Goal: Task Accomplishment & Management: Manage account settings

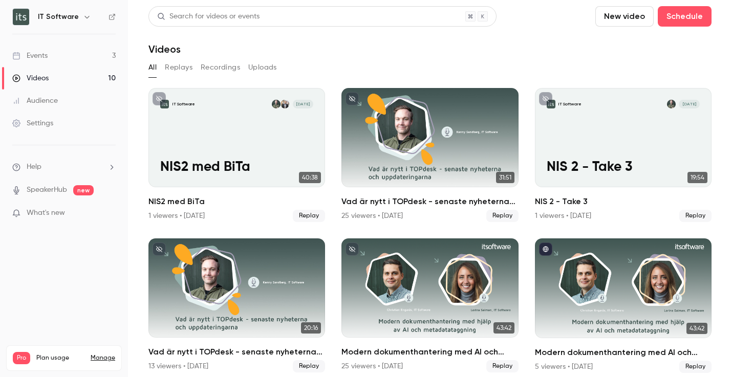
click at [38, 47] on link "Events 3" at bounding box center [64, 56] width 128 height 23
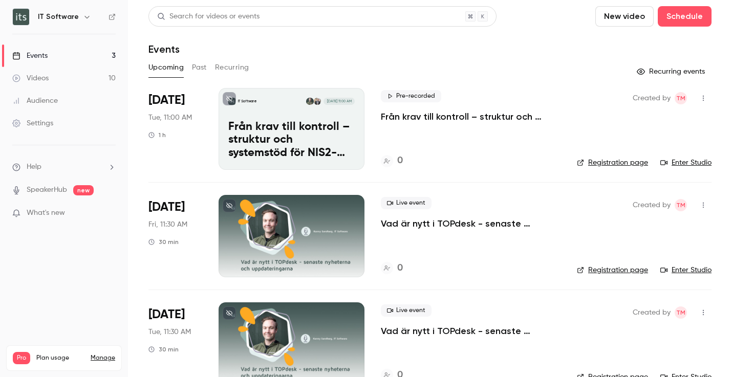
click at [442, 118] on p "Från krav till kontroll – struktur och systemstöd för NIS2-regelefterlevnad" at bounding box center [471, 117] width 180 height 12
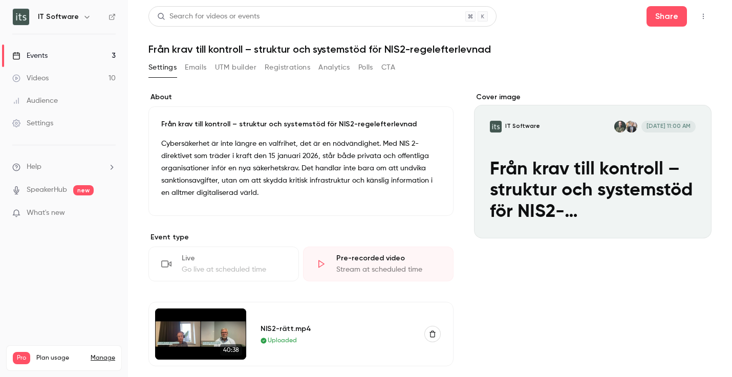
click at [289, 69] on button "Registrations" at bounding box center [288, 67] width 46 height 16
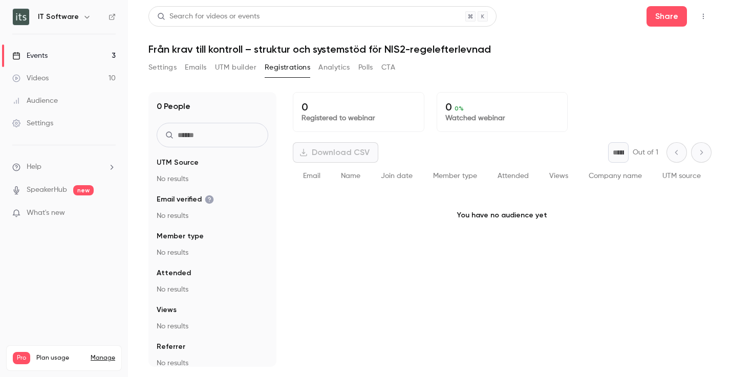
click at [162, 69] on button "Settings" at bounding box center [162, 67] width 28 height 16
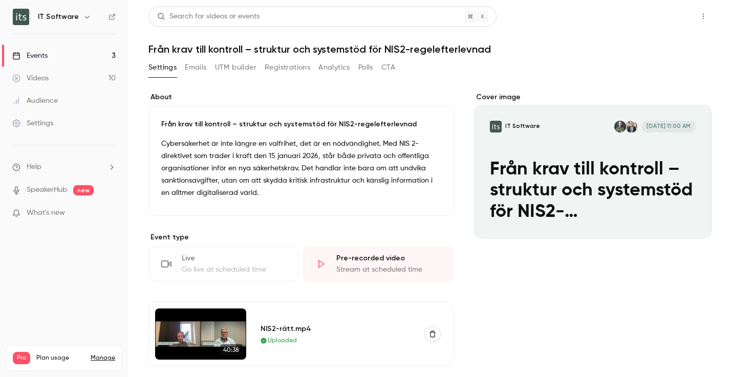
click at [658, 17] on button "Share" at bounding box center [666, 16] width 40 height 20
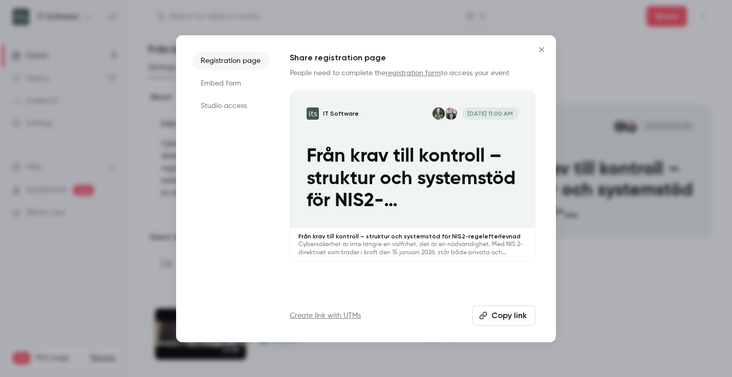
click at [541, 48] on icon "Close" at bounding box center [541, 50] width 12 height 8
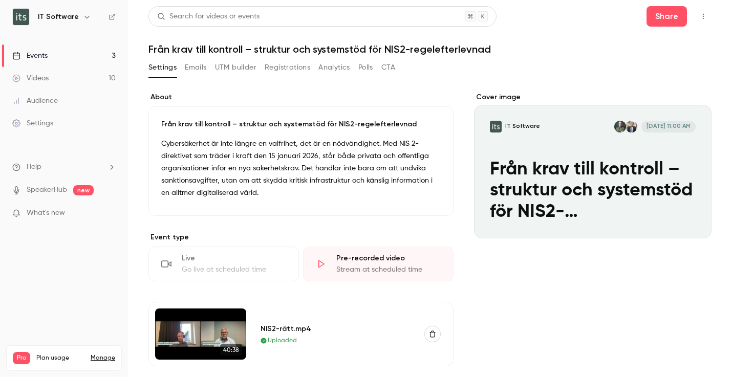
click at [194, 72] on button "Emails" at bounding box center [195, 67] width 21 height 16
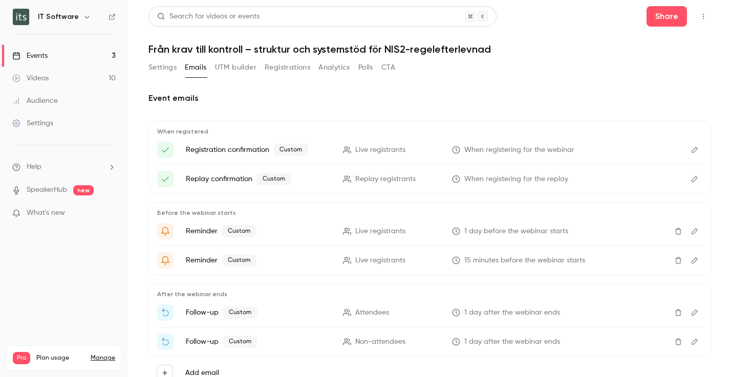
click at [228, 63] on button "UTM builder" at bounding box center [235, 67] width 41 height 16
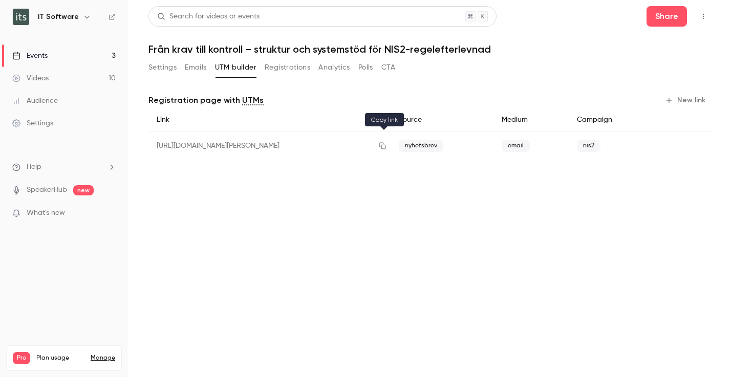
click at [385, 146] on icon "button" at bounding box center [382, 145] width 8 height 7
click at [42, 58] on div "Events" at bounding box center [29, 56] width 35 height 10
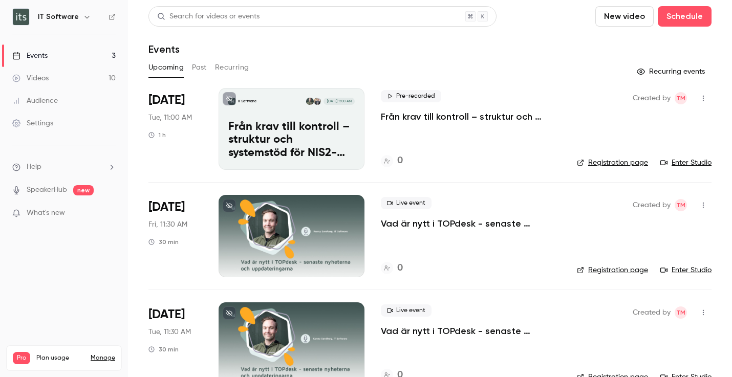
click at [401, 118] on p "Från krav till kontroll – struktur och systemstöd för NIS2-regelefterlevnad" at bounding box center [471, 117] width 180 height 12
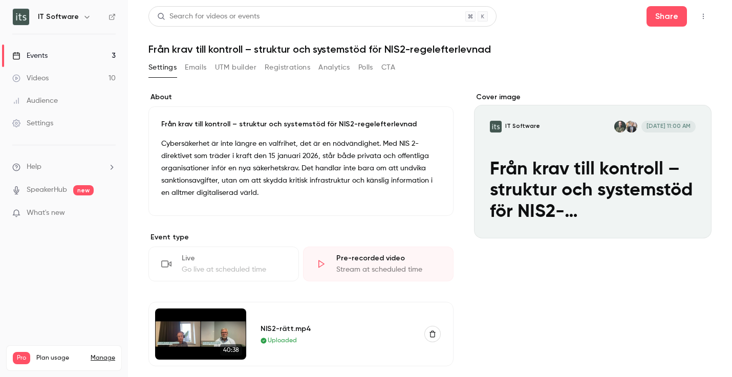
click at [273, 192] on p "Cybersäkerhet är inte längre en valfrihet, det är en nödvändighet. Med NIS 2-di…" at bounding box center [300, 168] width 279 height 61
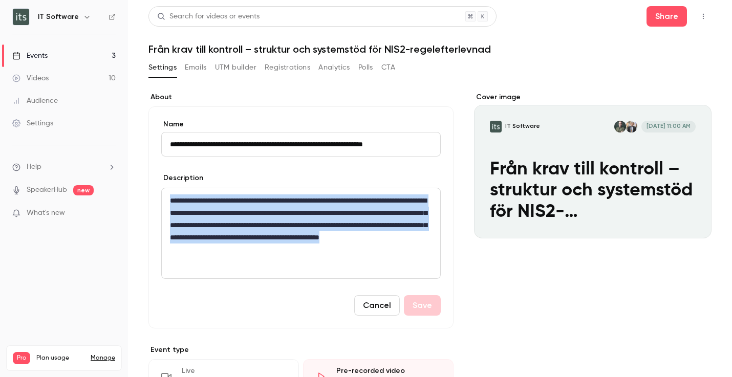
drag, startPoint x: 338, startPoint y: 251, endPoint x: 152, endPoint y: 201, distance: 192.4
click at [152, 201] on div "**********" at bounding box center [300, 217] width 305 height 222
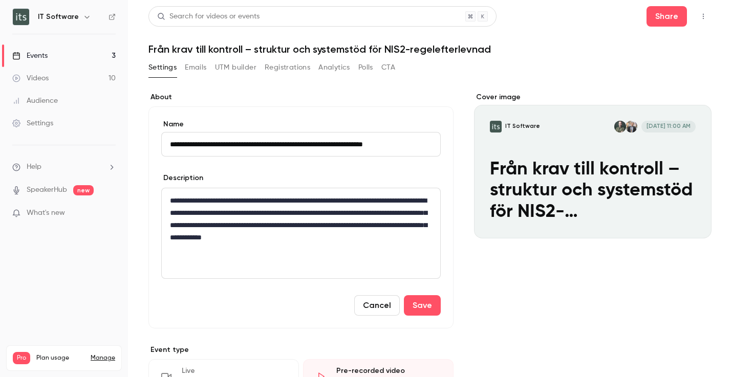
click at [182, 199] on p "**********" at bounding box center [299, 224] width 258 height 61
drag, startPoint x: 248, startPoint y: 224, endPoint x: 205, endPoint y: 224, distance: 43.5
click at [205, 224] on p "**********" at bounding box center [299, 224] width 258 height 61
click at [224, 249] on p "**********" at bounding box center [299, 224] width 258 height 61
click at [419, 304] on button "Save" at bounding box center [422, 305] width 37 height 20
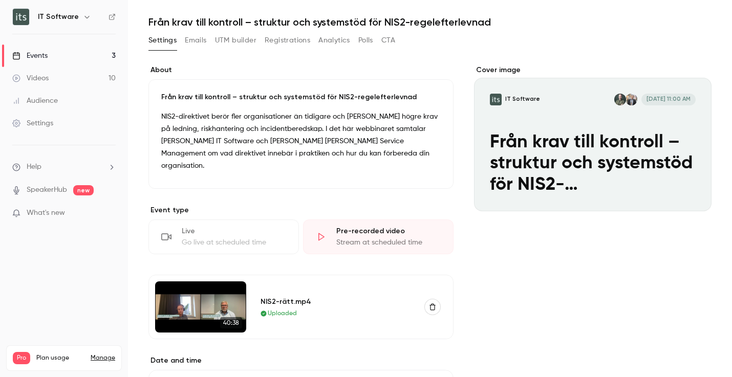
scroll to position [26, 0]
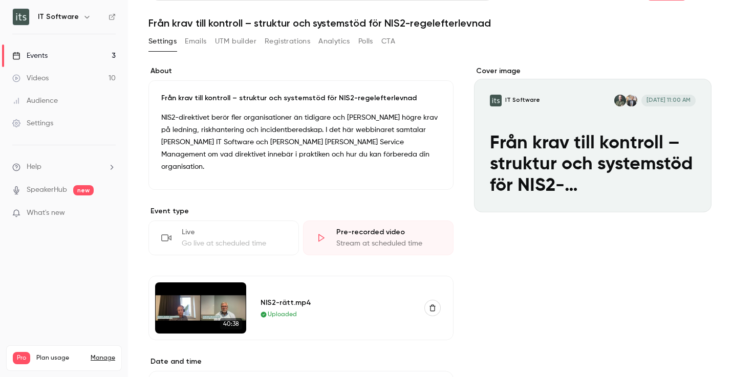
click at [192, 38] on button "Emails" at bounding box center [195, 41] width 21 height 16
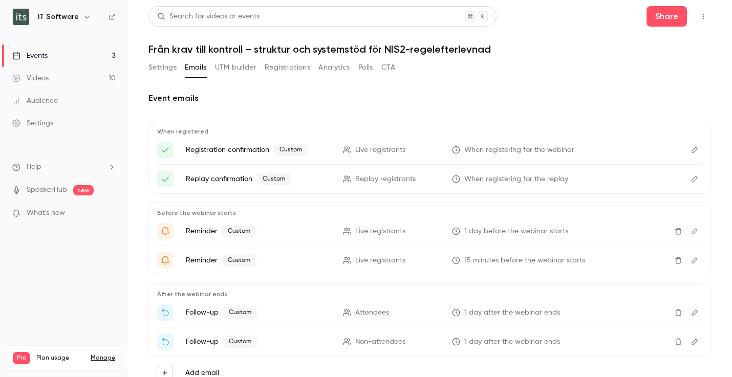
click at [343, 154] on p "Live registrants" at bounding box center [391, 150] width 97 height 11
click at [690, 150] on icon "Edit" at bounding box center [694, 149] width 8 height 7
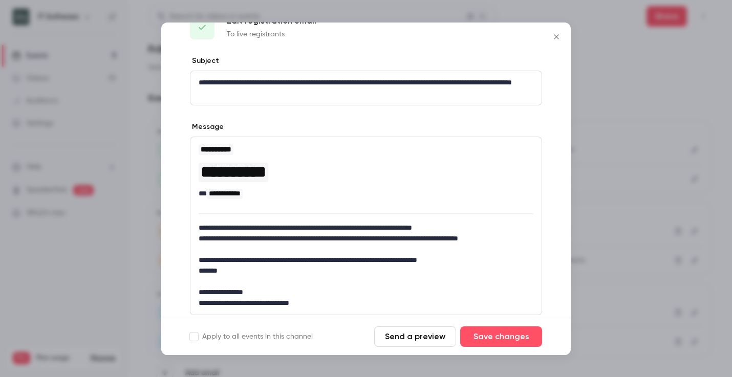
scroll to position [89, 0]
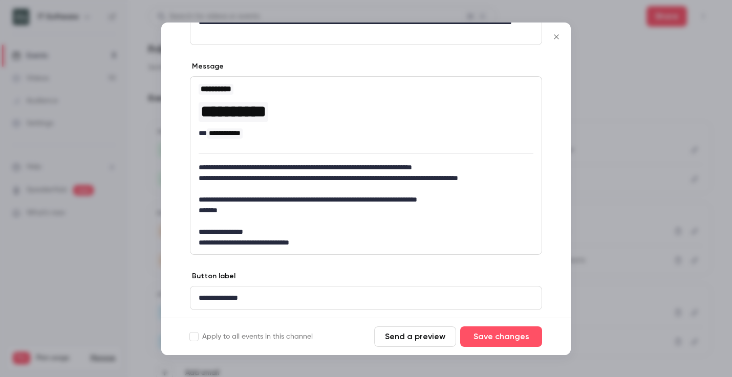
click at [356, 165] on p "**********" at bounding box center [362, 167] width 327 height 11
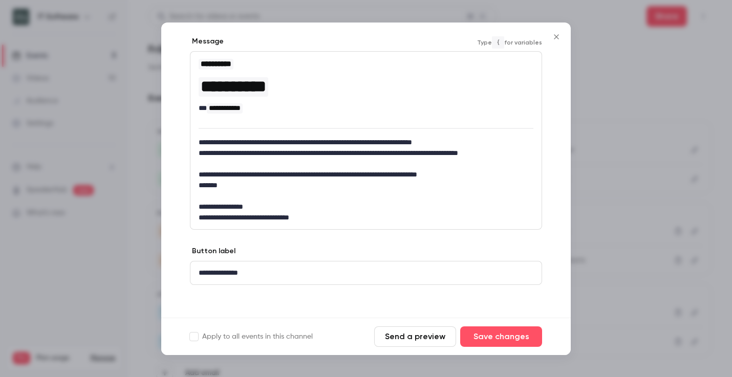
scroll to position [118, 0]
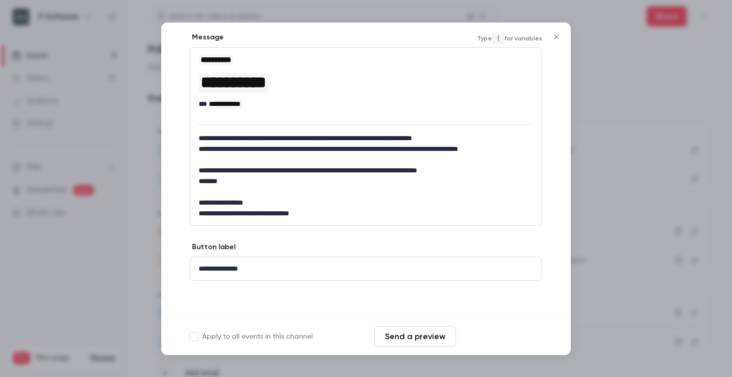
click at [487, 337] on button "Save changes" at bounding box center [501, 336] width 82 height 20
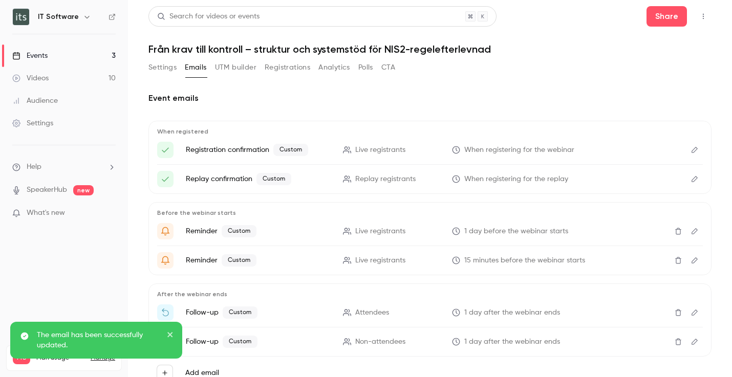
click at [691, 178] on icon "Edit" at bounding box center [694, 179] width 6 height 6
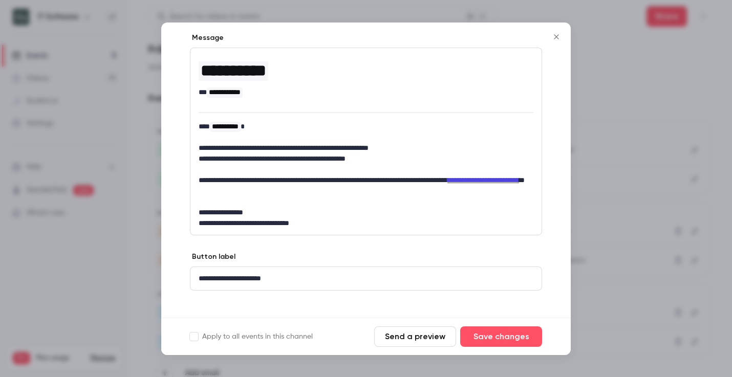
scroll to position [116, 0]
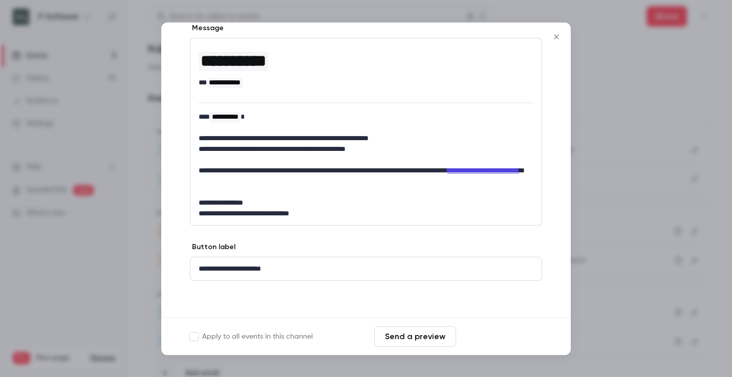
click at [499, 338] on button "Save changes" at bounding box center [501, 336] width 82 height 20
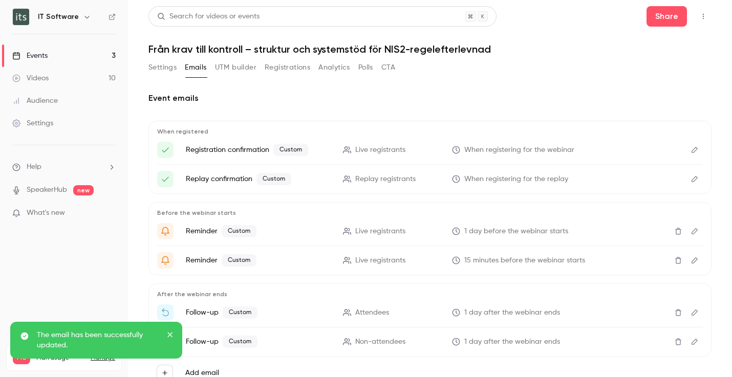
click at [690, 231] on icon "Edit" at bounding box center [694, 231] width 8 height 7
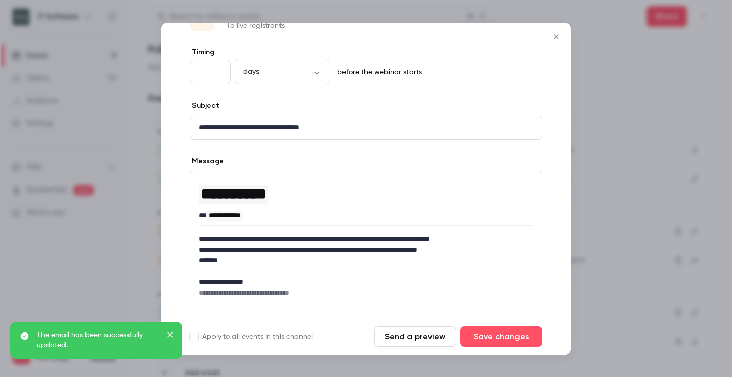
scroll to position [103, 0]
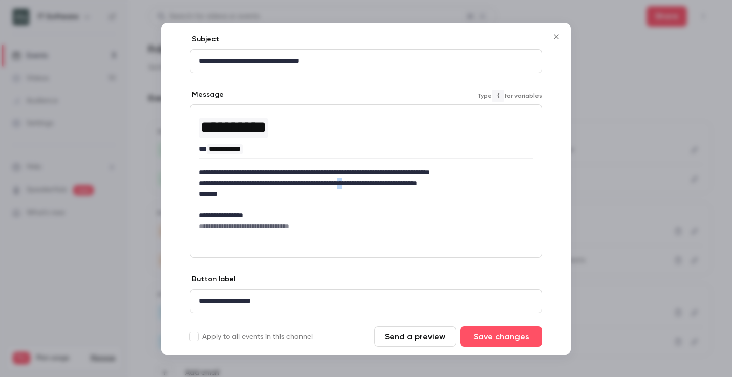
drag, startPoint x: 390, startPoint y: 183, endPoint x: 381, endPoint y: 182, distance: 9.2
click at [381, 182] on p "**********" at bounding box center [362, 183] width 327 height 11
click at [503, 338] on button "Save changes" at bounding box center [501, 336] width 82 height 20
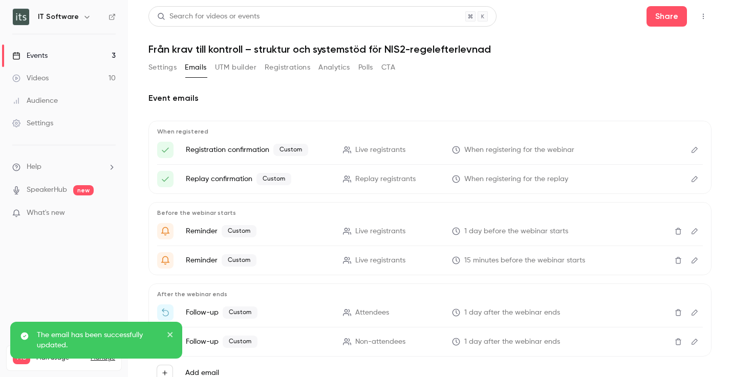
click at [690, 261] on icon "Edit" at bounding box center [694, 260] width 8 height 7
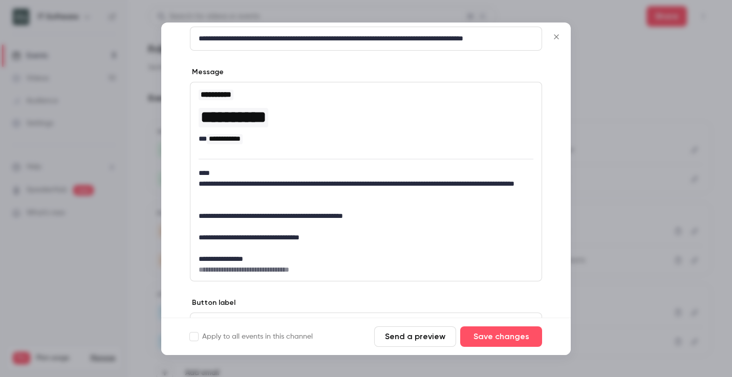
scroll to position [126, 0]
click at [554, 34] on icon "Close" at bounding box center [556, 37] width 12 height 8
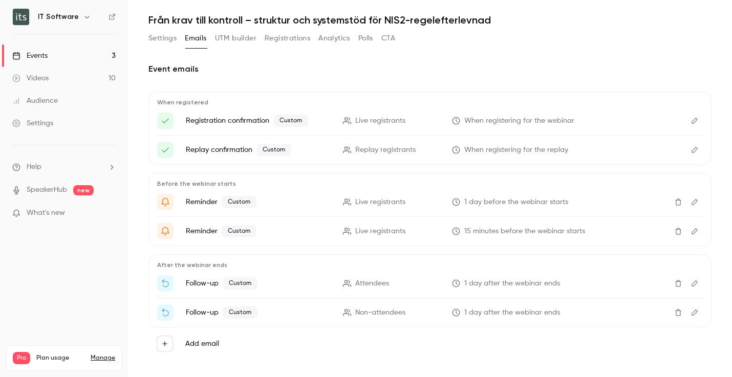
scroll to position [39, 0]
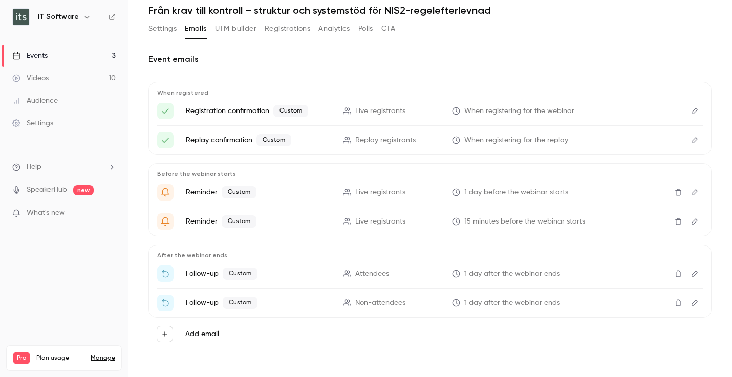
click at [689, 277] on button "Edit" at bounding box center [694, 274] width 16 height 16
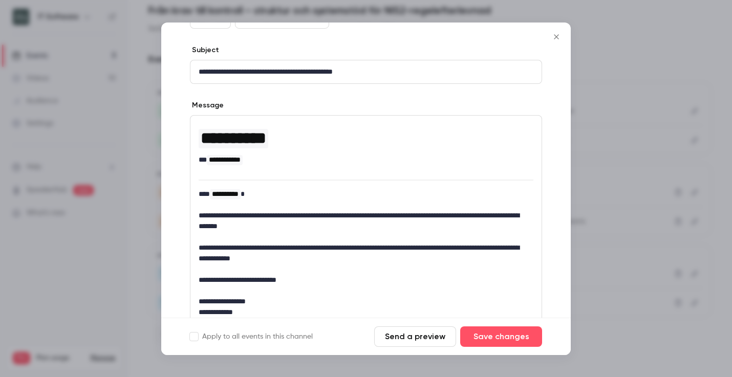
scroll to position [93, 0]
click at [356, 212] on p "**********" at bounding box center [362, 220] width 327 height 21
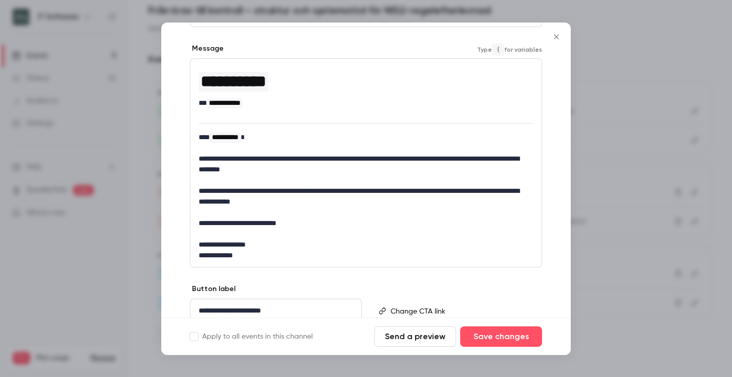
scroll to position [133, 0]
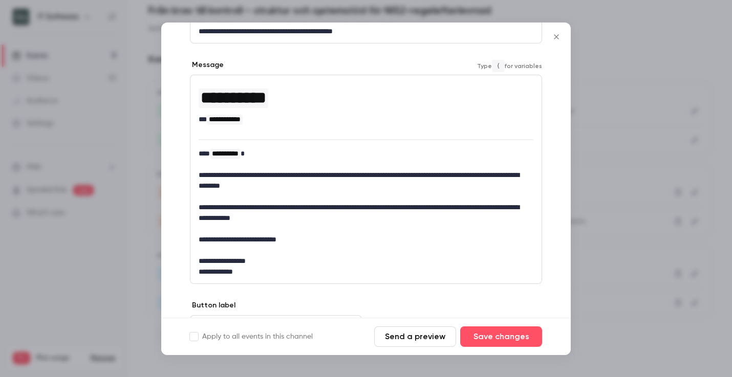
click at [337, 219] on p "**********" at bounding box center [362, 212] width 327 height 21
click at [245, 243] on p "**********" at bounding box center [362, 239] width 327 height 11
click at [230, 238] on p "**********" at bounding box center [362, 239] width 327 height 11
drag, startPoint x: 236, startPoint y: 241, endPoint x: 210, endPoint y: 239, distance: 25.6
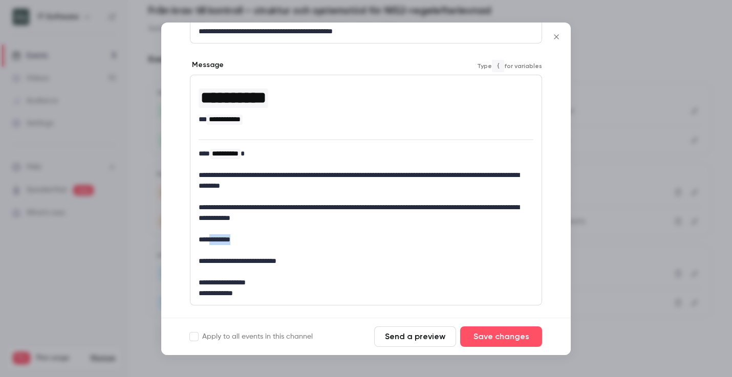
click at [210, 239] on p "**********" at bounding box center [362, 239] width 327 height 11
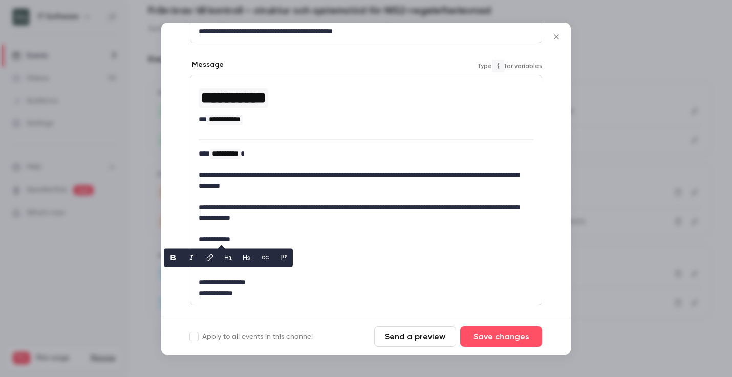
click at [243, 238] on p "**********" at bounding box center [362, 239] width 327 height 11
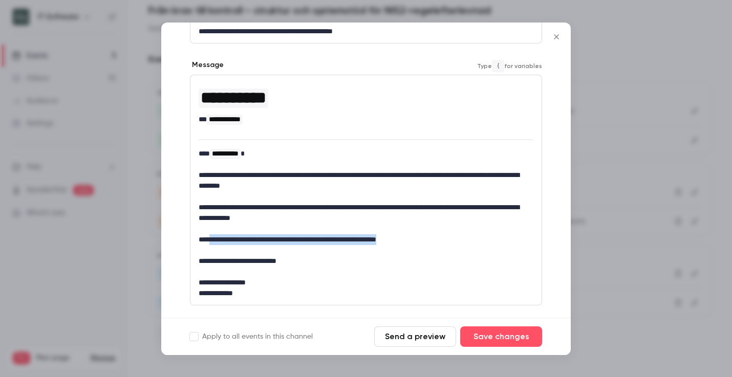
drag, startPoint x: 430, startPoint y: 240, endPoint x: 210, endPoint y: 235, distance: 220.1
click at [210, 235] on p "**********" at bounding box center [362, 239] width 327 height 11
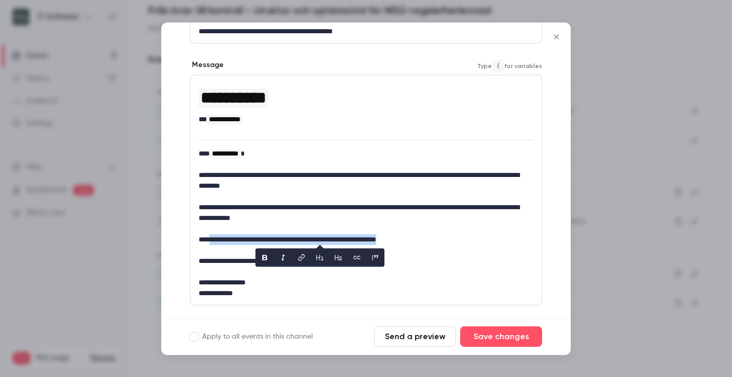
click at [303, 254] on icon "link" at bounding box center [301, 257] width 7 height 7
paste input "**********"
type input "**********"
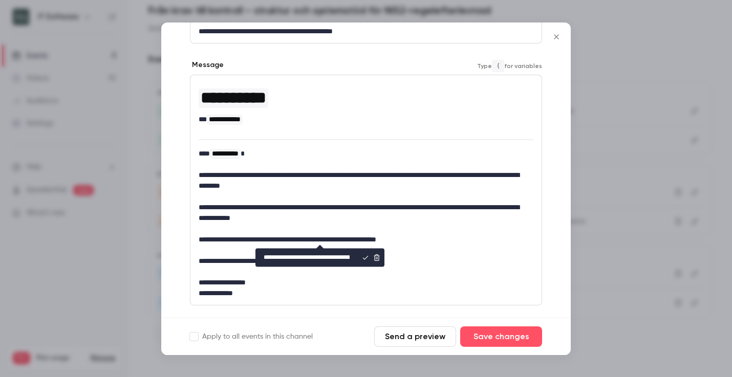
scroll to position [0, 94]
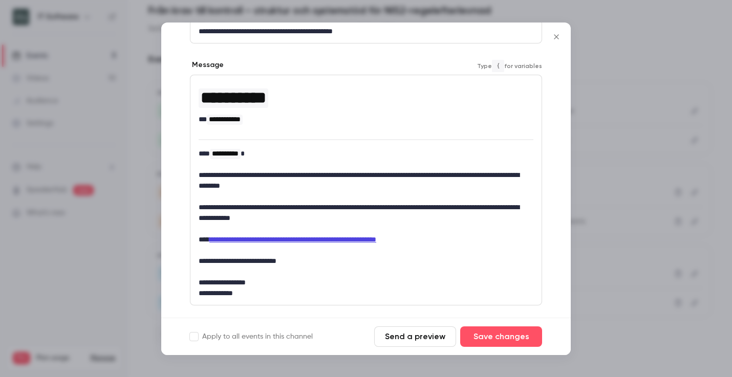
click at [313, 273] on p "editor" at bounding box center [366, 272] width 335 height 11
click at [246, 238] on link "**********" at bounding box center [292, 239] width 167 height 7
click at [464, 248] on p "editor" at bounding box center [366, 250] width 335 height 11
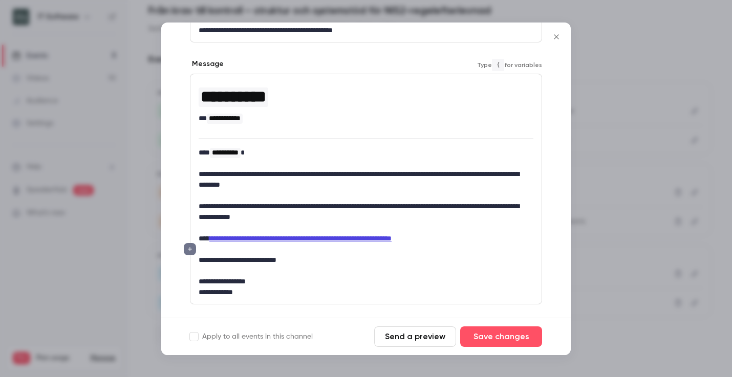
scroll to position [135, 0]
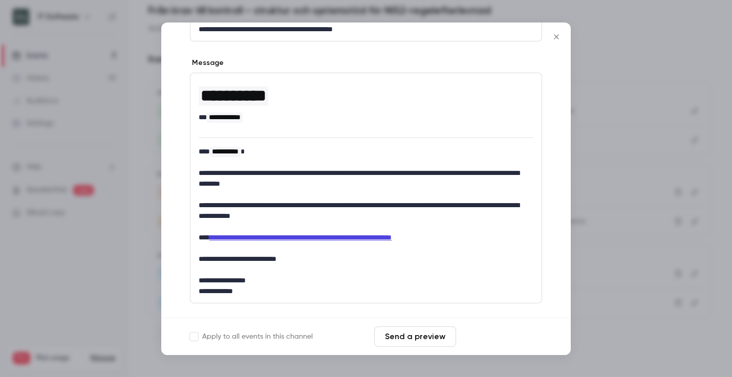
click at [492, 338] on button "Save changes" at bounding box center [501, 336] width 82 height 20
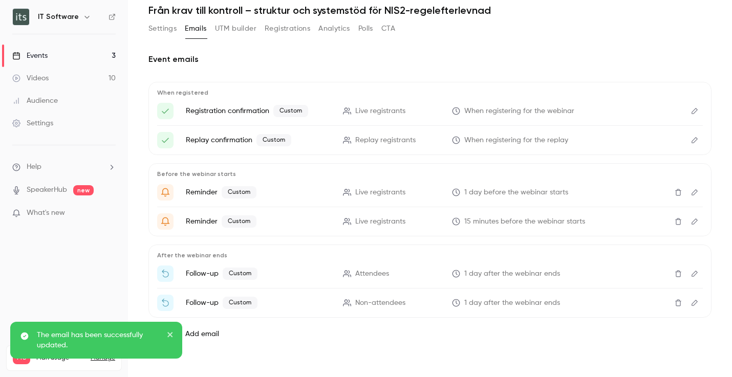
click at [691, 302] on icon "Edit" at bounding box center [694, 303] width 6 height 6
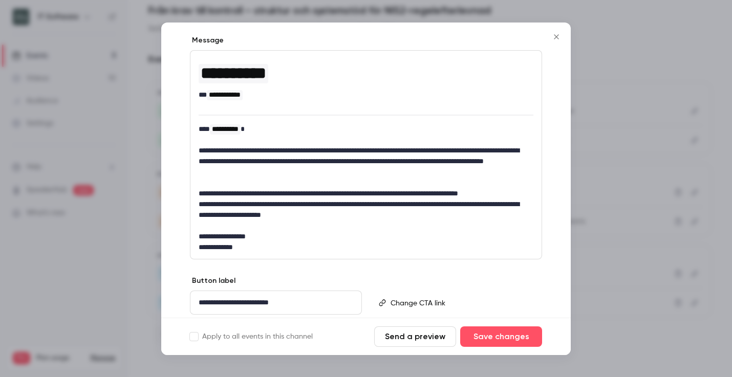
scroll to position [180, 0]
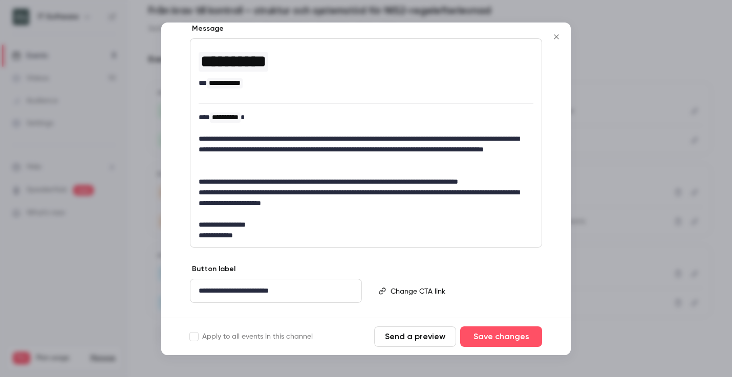
click at [555, 34] on icon "Close" at bounding box center [556, 37] width 12 height 8
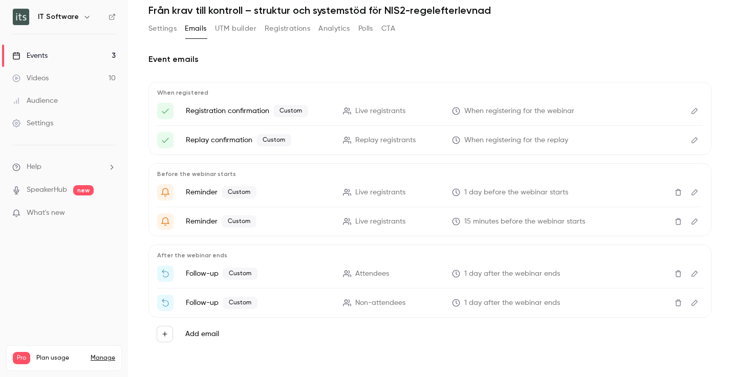
click at [45, 56] on div "Events" at bounding box center [29, 56] width 35 height 10
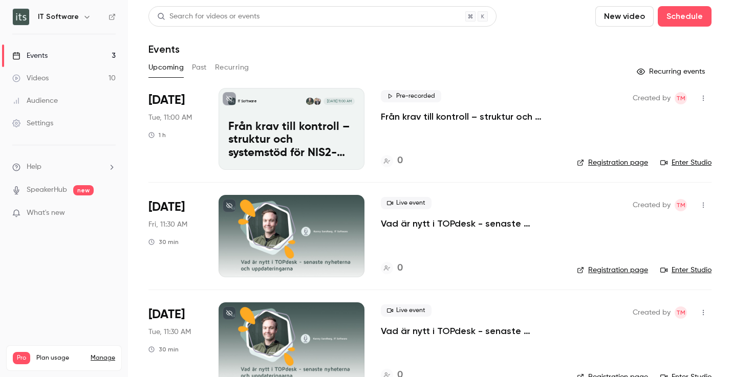
click at [195, 70] on button "Past" at bounding box center [199, 67] width 15 height 16
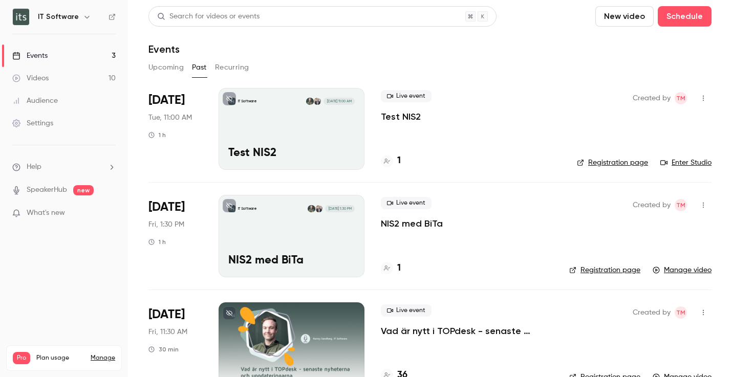
click at [384, 111] on p "Test NIS2" at bounding box center [401, 117] width 40 height 12
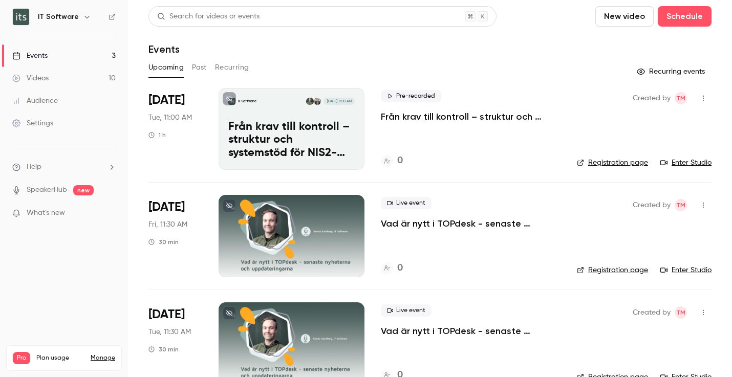
click at [201, 64] on button "Past" at bounding box center [199, 67] width 15 height 16
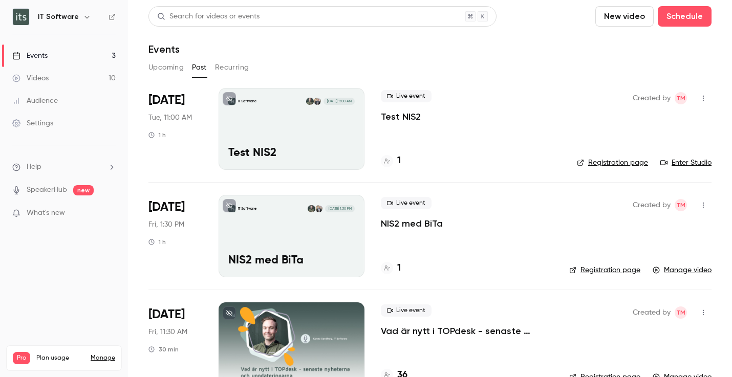
click at [229, 65] on button "Recurring" at bounding box center [232, 67] width 34 height 16
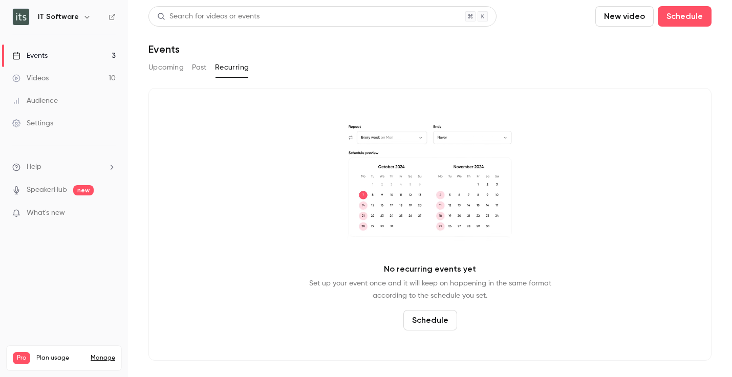
click at [194, 69] on button "Past" at bounding box center [199, 67] width 15 height 16
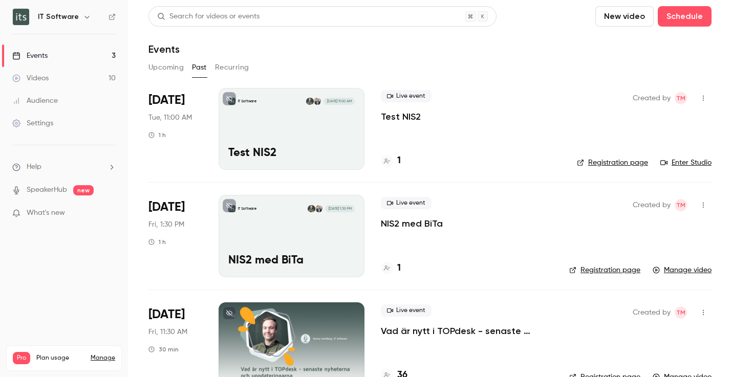
click at [165, 70] on button "Upcoming" at bounding box center [165, 67] width 35 height 16
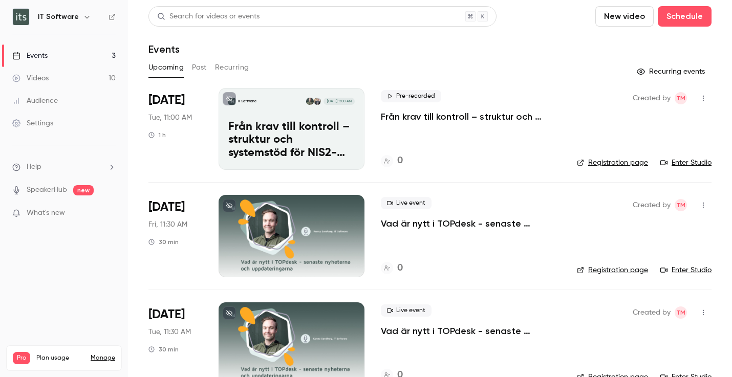
click at [32, 75] on div "Videos" at bounding box center [30, 78] width 36 height 10
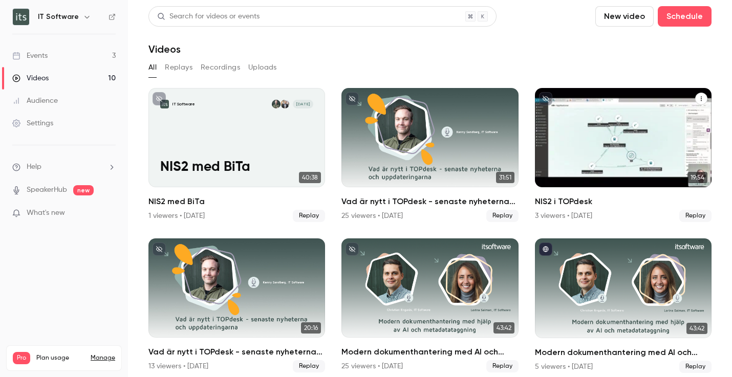
click at [698, 96] on icon "NIS2 i TOPdesk" at bounding box center [701, 99] width 6 height 6
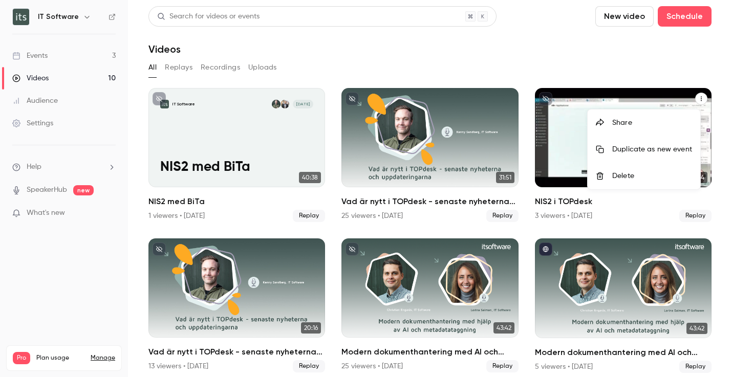
click at [535, 138] on div at bounding box center [366, 188] width 732 height 377
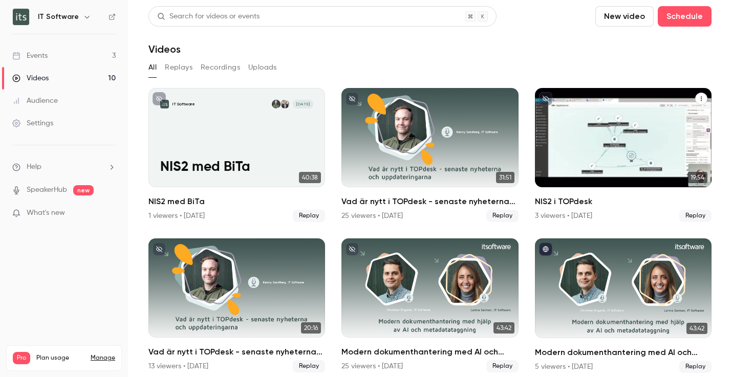
click at [623, 140] on div "IT Software Aug 22 NIS2 i TOPdesk" at bounding box center [623, 137] width 177 height 99
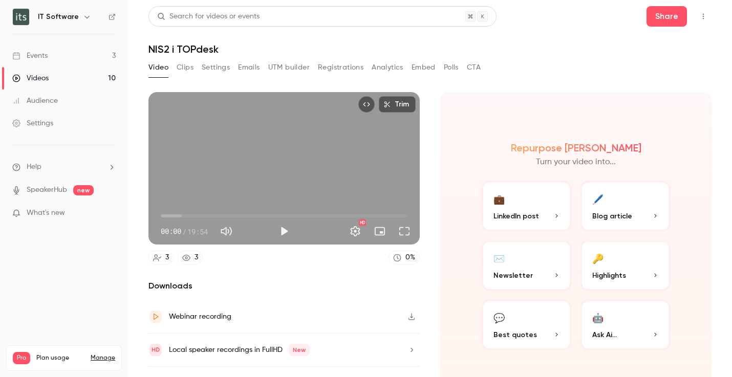
click at [248, 64] on button "Emails" at bounding box center [248, 67] width 21 height 16
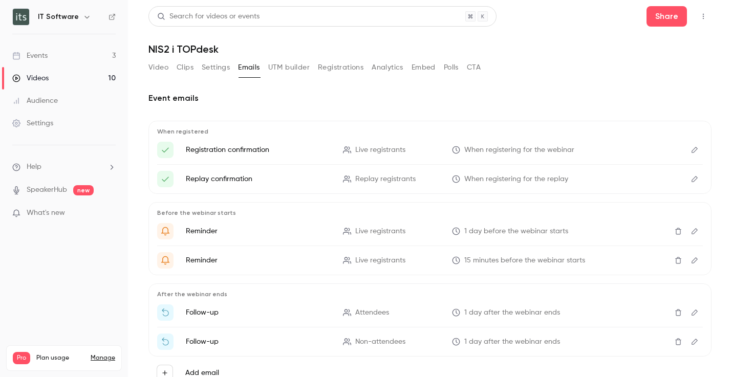
click at [690, 149] on icon "Edit" at bounding box center [694, 149] width 8 height 7
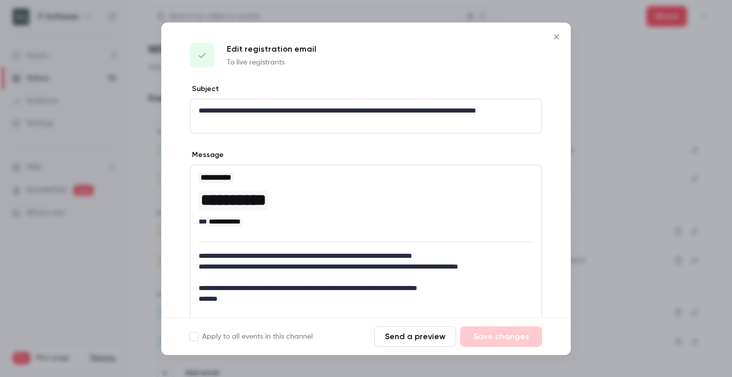
click at [557, 36] on icon "Close" at bounding box center [556, 37] width 12 height 8
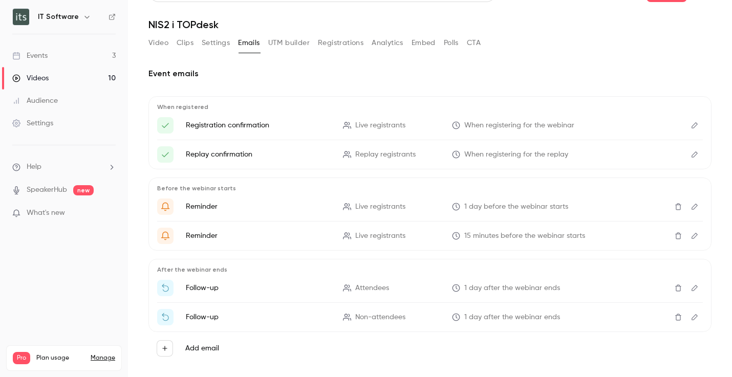
scroll to position [33, 0]
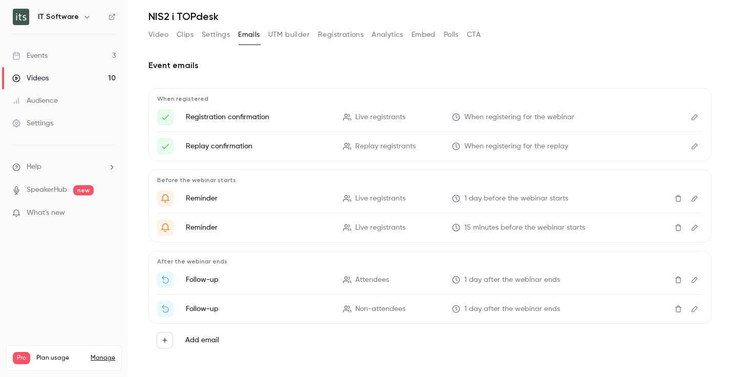
click at [689, 121] on button "Edit" at bounding box center [694, 117] width 16 height 16
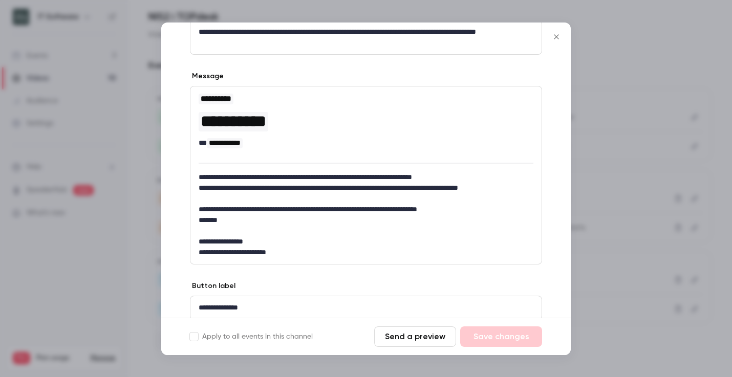
scroll to position [80, 0]
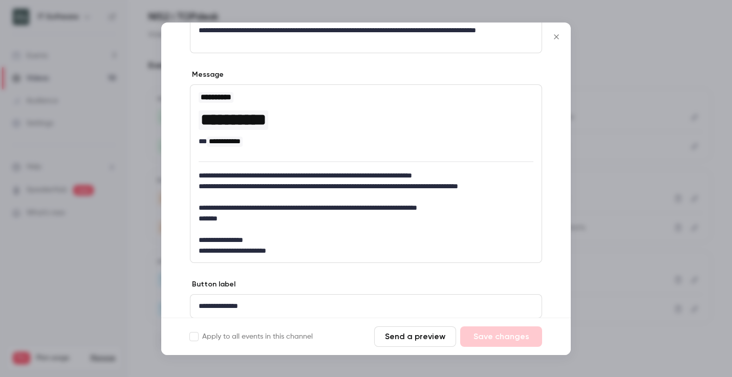
click at [559, 37] on icon "Close" at bounding box center [556, 37] width 12 height 8
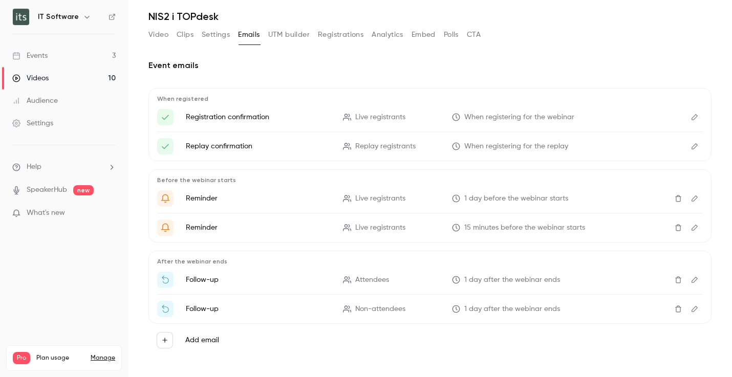
scroll to position [0, 0]
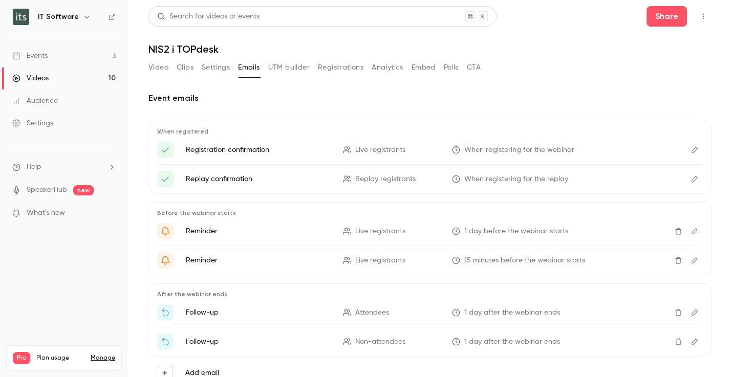
click at [675, 258] on icon "Delete" at bounding box center [678, 260] width 6 height 7
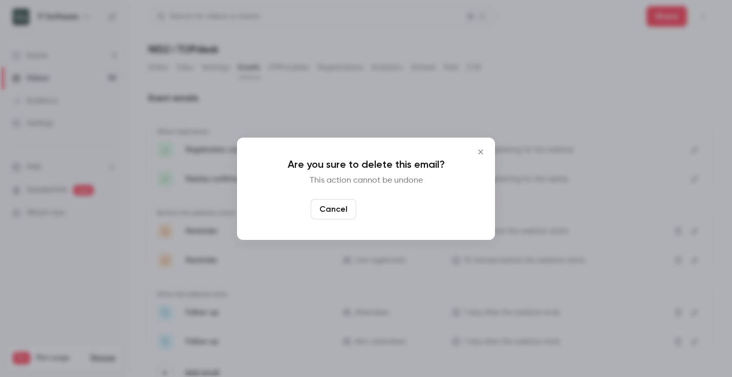
click at [375, 209] on button "Yes, delete" at bounding box center [390, 209] width 61 height 20
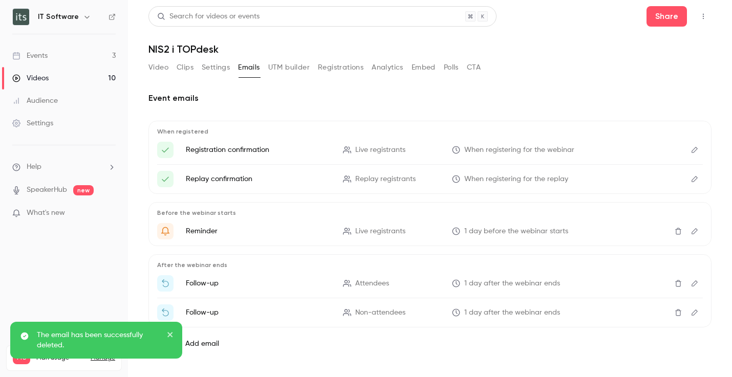
click at [675, 228] on icon "Delete" at bounding box center [678, 231] width 6 height 7
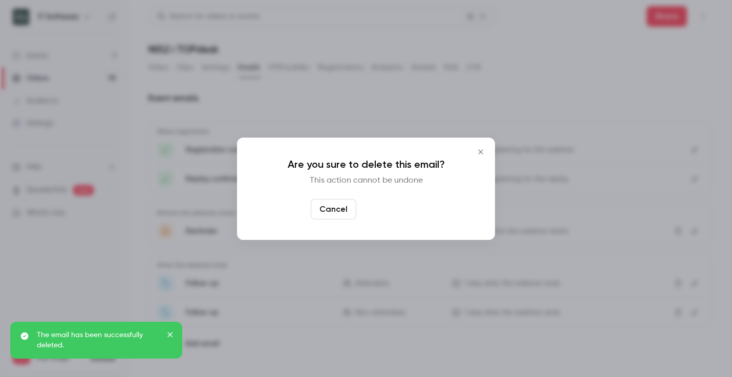
click at [413, 214] on button "Yes, delete" at bounding box center [390, 209] width 61 height 20
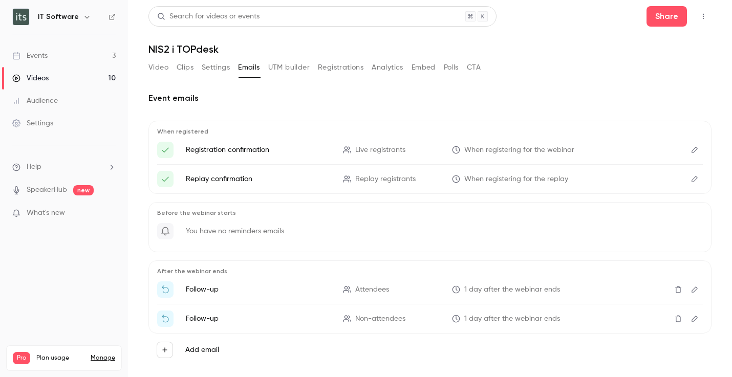
click at [690, 179] on icon "Edit" at bounding box center [694, 179] width 8 height 7
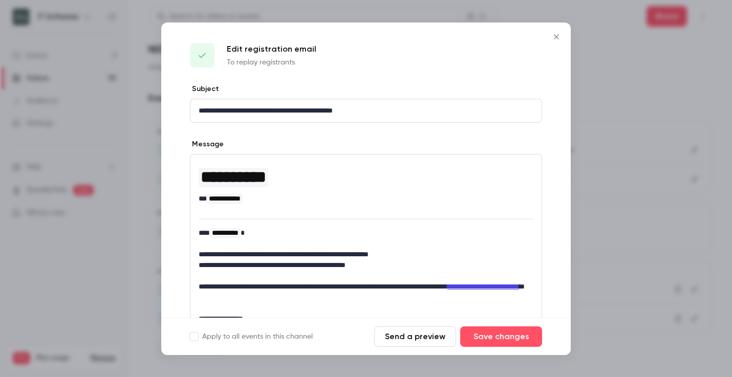
click at [557, 37] on icon "Close" at bounding box center [556, 37] width 12 height 8
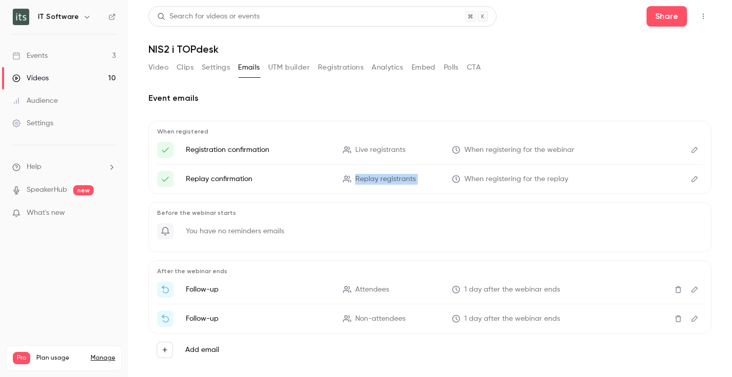
drag, startPoint x: 353, startPoint y: 179, endPoint x: 445, endPoint y: 176, distance: 92.2
click at [445, 176] on li "Replay confirmation Replay registrants When registering for the replay" at bounding box center [430, 179] width 546 height 16
drag, startPoint x: 354, startPoint y: 151, endPoint x: 428, endPoint y: 146, distance: 74.3
click at [428, 146] on p "Live registrants" at bounding box center [391, 150] width 97 height 11
click at [421, 145] on p "Live registrants" at bounding box center [391, 150] width 97 height 11
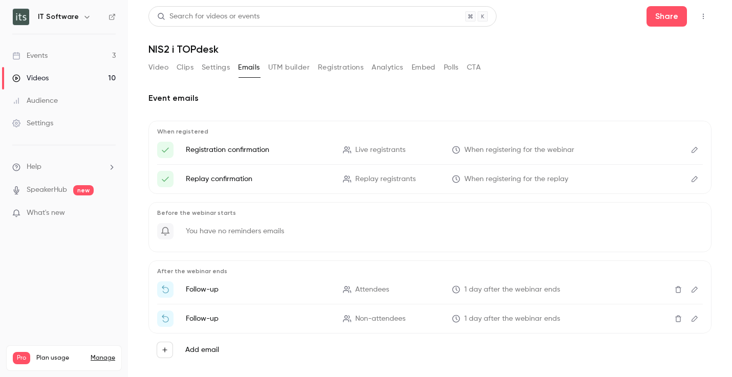
click at [674, 320] on icon "Delete" at bounding box center [678, 318] width 8 height 7
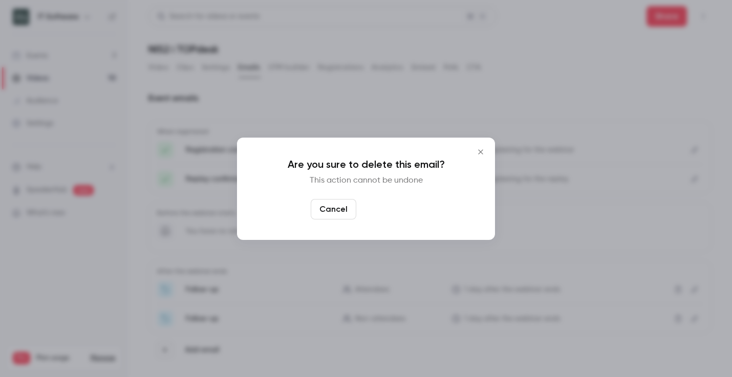
click at [373, 209] on button "Yes, delete" at bounding box center [390, 209] width 61 height 20
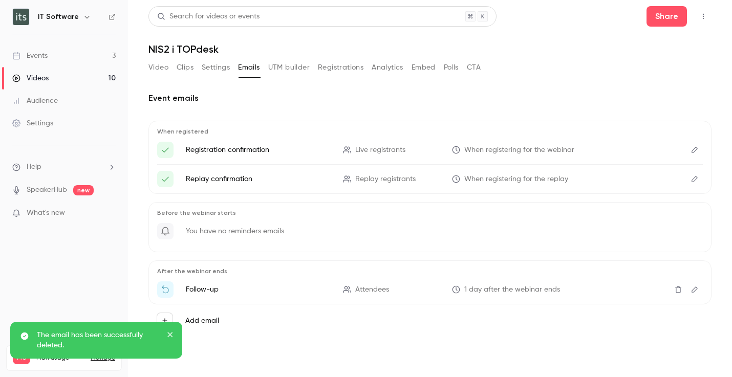
click at [693, 289] on icon "Edit" at bounding box center [694, 290] width 6 height 6
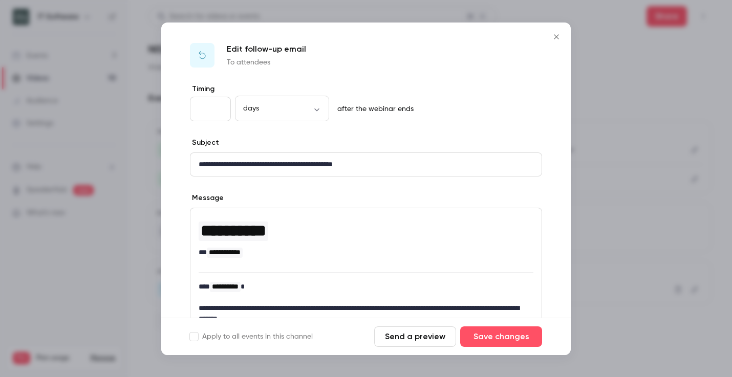
click at [557, 37] on icon "Close" at bounding box center [556, 37] width 12 height 8
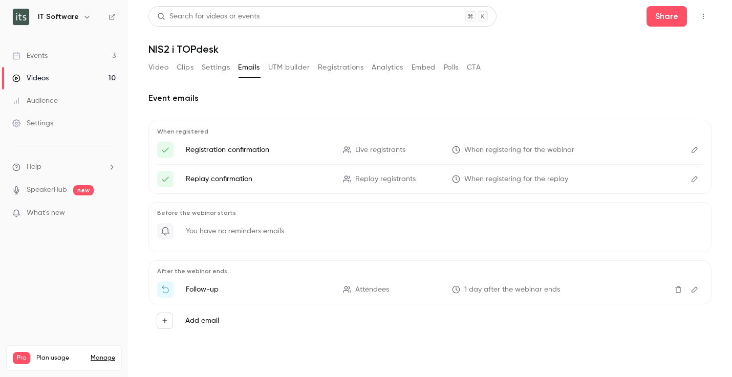
click at [680, 289] on icon "Delete" at bounding box center [678, 289] width 8 height 7
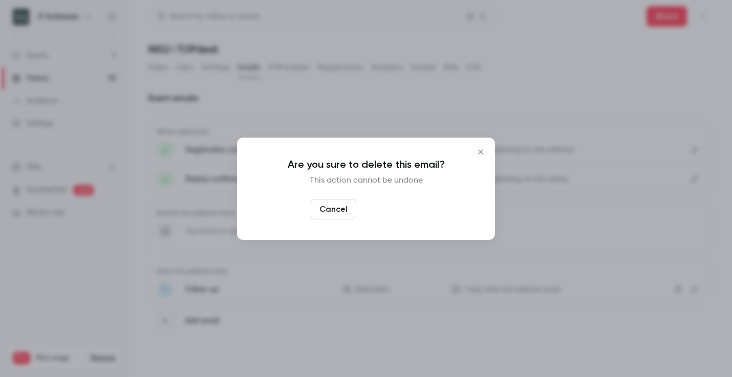
click at [394, 217] on button "Yes, delete" at bounding box center [390, 209] width 61 height 20
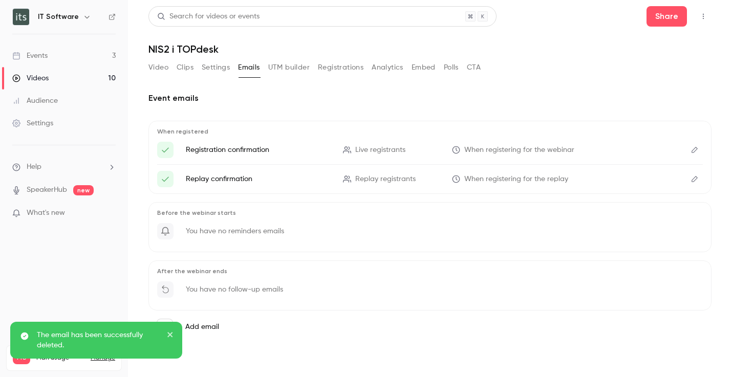
click at [452, 337] on div "Add email" at bounding box center [429, 327] width 563 height 33
